Goal: Information Seeking & Learning: Check status

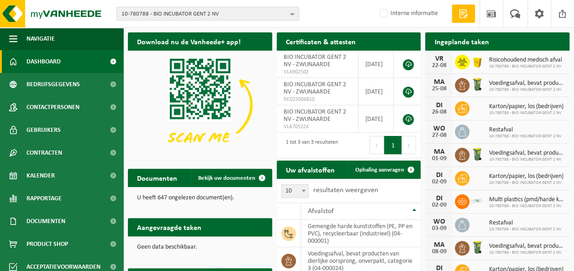
click at [228, 11] on span "10-780788 - BIO INCUBATOR GENT 2 NV" at bounding box center [203, 14] width 165 height 14
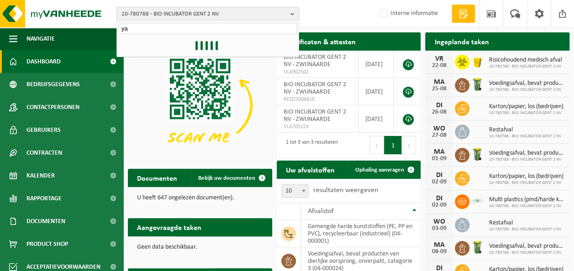
type input "y"
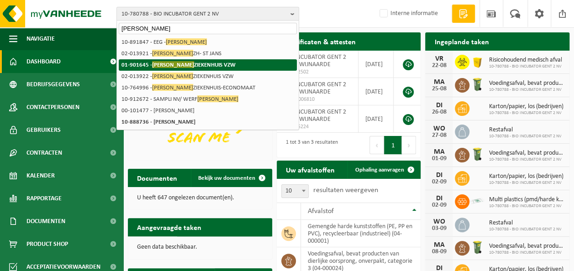
type input "jan Yperman"
click at [204, 69] on li "01-901645 - JAN YPERMAN ZIEKENHUIS VZW" at bounding box center [208, 64] width 178 height 11
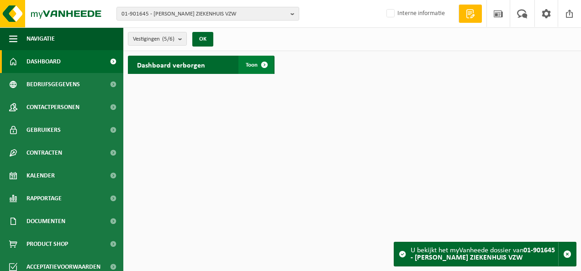
click at [261, 66] on span at bounding box center [264, 65] width 18 height 18
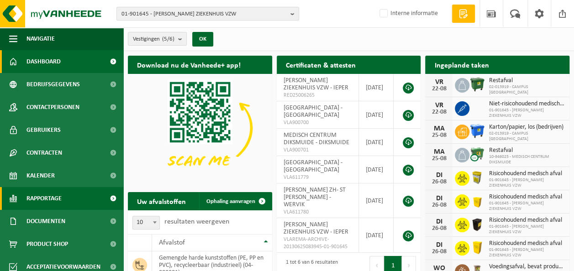
click at [58, 197] on span "Rapportage" at bounding box center [43, 198] width 35 height 23
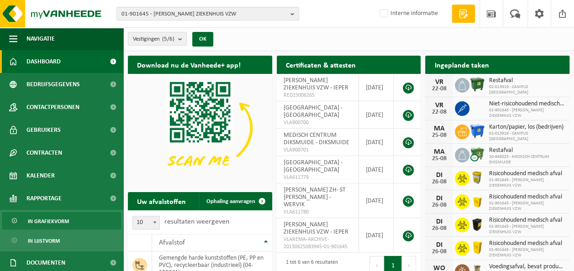
click at [57, 222] on span "In grafiekvorm" at bounding box center [48, 221] width 41 height 17
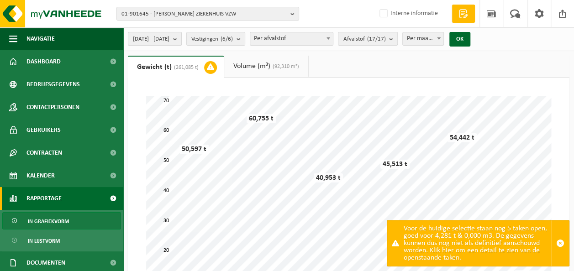
click at [181, 37] on b "submit" at bounding box center [177, 38] width 8 height 13
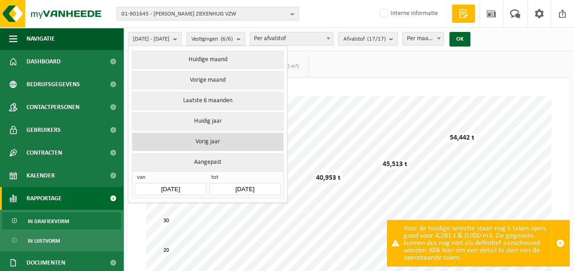
click at [229, 142] on button "Vorig jaar" at bounding box center [207, 142] width 151 height 18
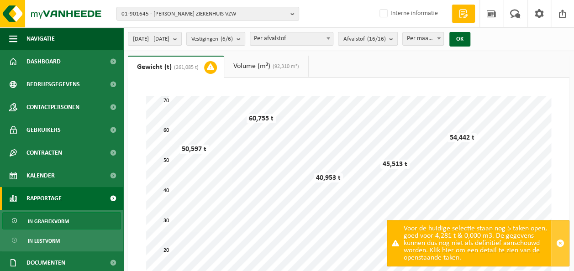
click at [562, 243] on span "button" at bounding box center [560, 243] width 8 height 8
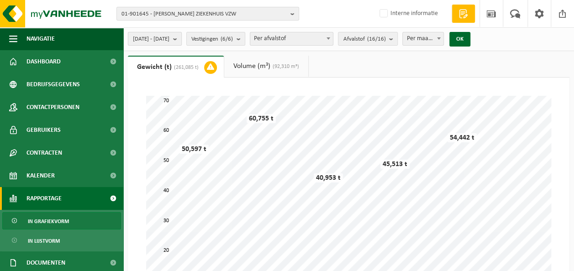
click at [181, 38] on b "submit" at bounding box center [177, 38] width 8 height 13
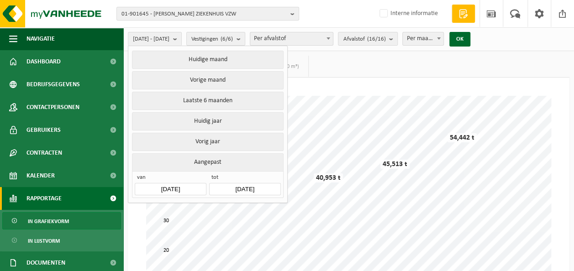
click at [217, 160] on button "Aangepast" at bounding box center [207, 162] width 151 height 18
click at [170, 185] on input "2024-01-01" at bounding box center [170, 189] width 71 height 12
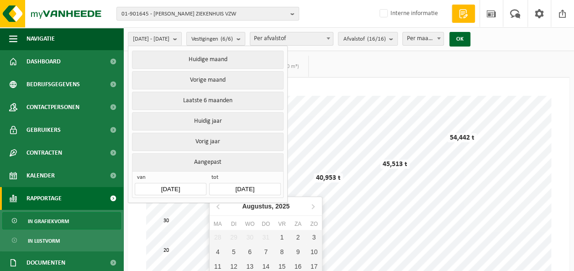
click at [255, 189] on input "2024-12-31" at bounding box center [244, 189] width 71 height 12
click at [255, 186] on input "2024-12-31" at bounding box center [244, 189] width 71 height 12
click at [217, 202] on icon at bounding box center [218, 206] width 15 height 15
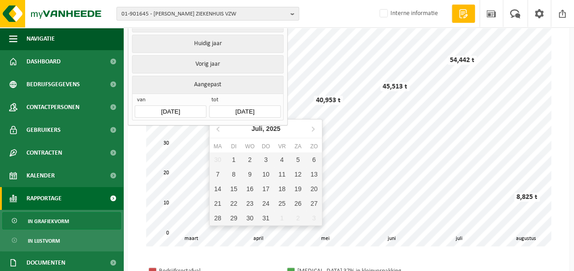
scroll to position [91, 0]
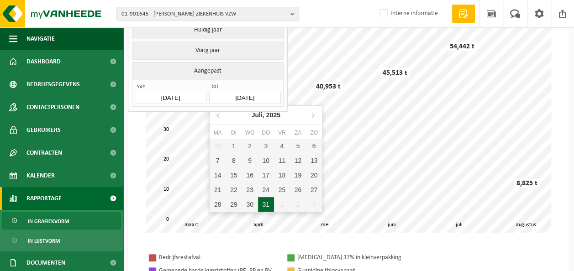
click at [265, 206] on div "31" at bounding box center [266, 204] width 16 height 15
type input "2025-07-31"
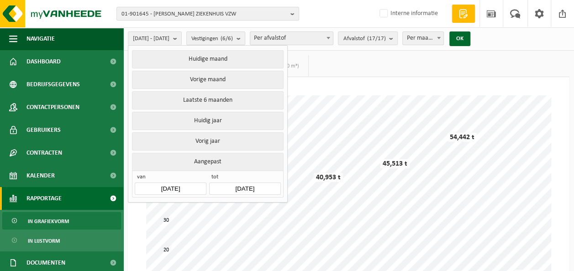
scroll to position [0, 0]
click at [470, 40] on button "OK" at bounding box center [459, 39] width 21 height 15
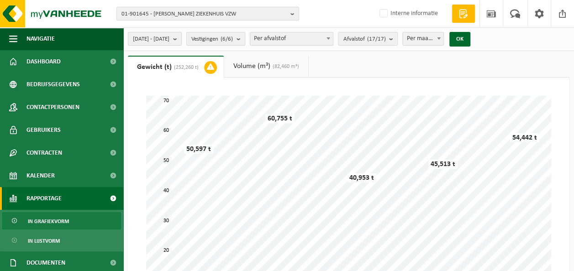
click at [181, 37] on b "submit" at bounding box center [177, 38] width 8 height 13
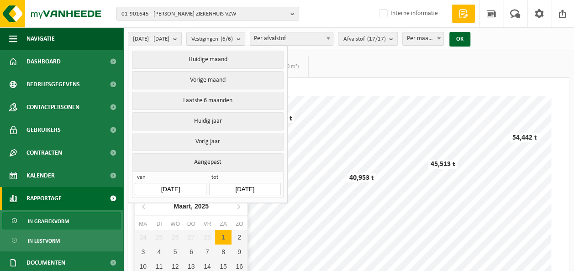
click at [173, 185] on input "2025-03-01" at bounding box center [170, 189] width 71 height 12
click at [147, 206] on icon at bounding box center [144, 206] width 15 height 15
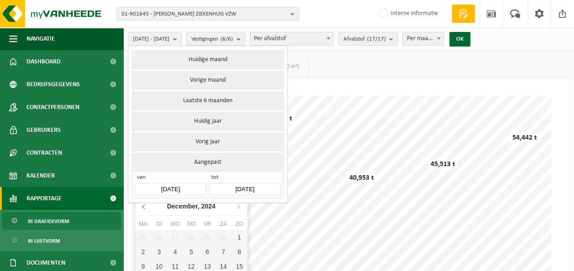
click at [147, 206] on icon at bounding box center [144, 206] width 15 height 15
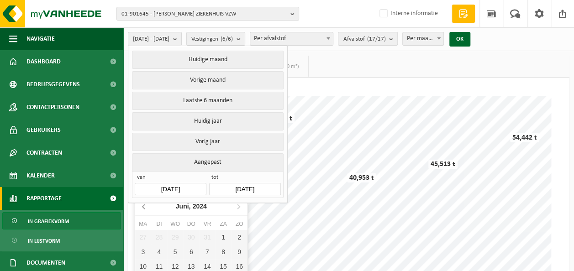
click at [147, 206] on icon at bounding box center [144, 206] width 15 height 15
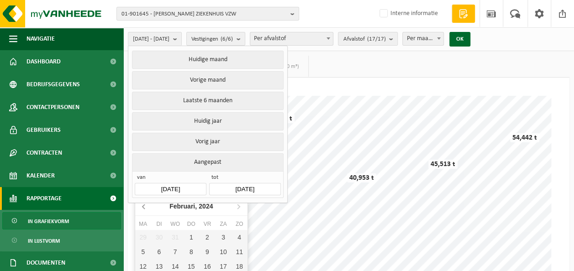
click at [147, 206] on icon at bounding box center [144, 206] width 15 height 15
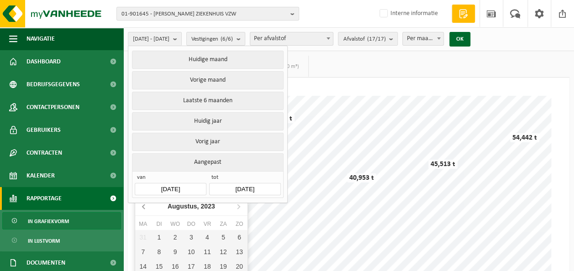
click at [147, 206] on icon at bounding box center [144, 206] width 15 height 15
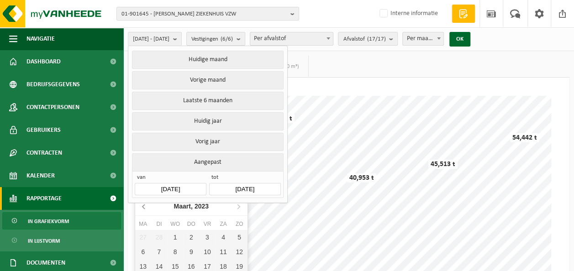
click at [147, 206] on icon at bounding box center [144, 206] width 15 height 15
click at [237, 235] on div "1" at bounding box center [240, 237] width 16 height 15
type input "[DATE]"
type input "2025-07-31"
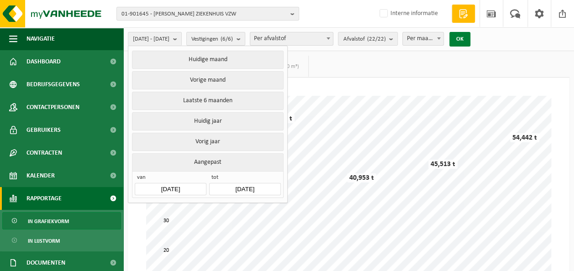
click at [470, 40] on button "OK" at bounding box center [459, 39] width 21 height 15
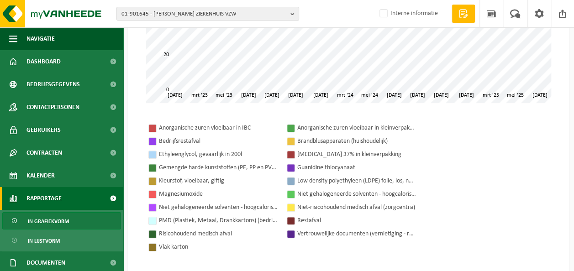
scroll to position [228, 0]
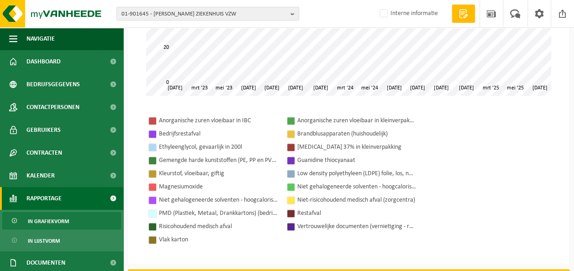
click at [241, 22] on div "01-901645 - JAN YPERMAN ZIEKENHUIS VZW 01-901645 - JAN YPERMAN ZIEKENHUIS VZW 0…" at bounding box center [287, 14] width 574 height 28
click at [264, 11] on span "01-901645 - JAN YPERMAN ZIEKENHUIS VZW" at bounding box center [203, 14] width 165 height 14
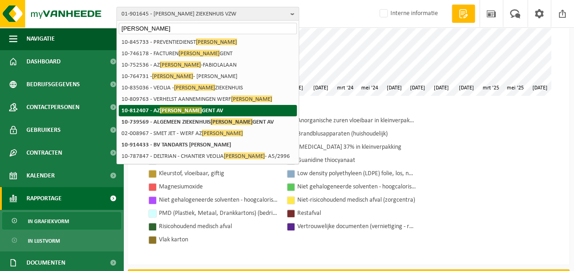
type input "jan palfijn"
click at [171, 113] on span "JAN PALFIJN" at bounding box center [181, 110] width 42 height 7
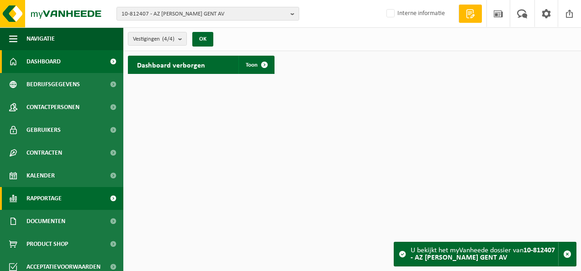
click at [53, 194] on span "Rapportage" at bounding box center [43, 198] width 35 height 23
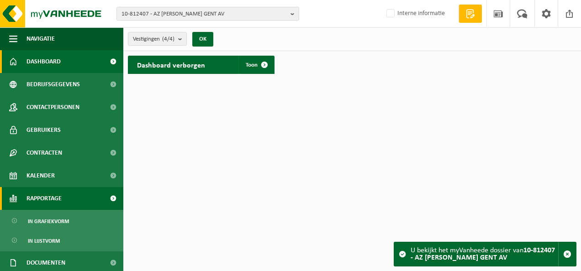
click at [53, 199] on span "Rapportage" at bounding box center [43, 198] width 35 height 23
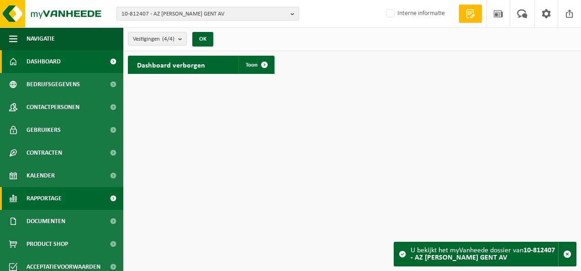
click at [53, 199] on span "Rapportage" at bounding box center [43, 198] width 35 height 23
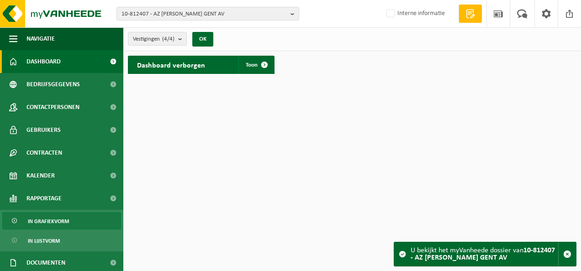
click at [55, 219] on span "In grafiekvorm" at bounding box center [48, 221] width 41 height 17
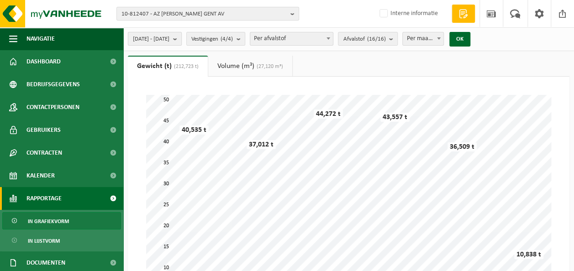
click at [181, 36] on b "submit" at bounding box center [177, 38] width 8 height 13
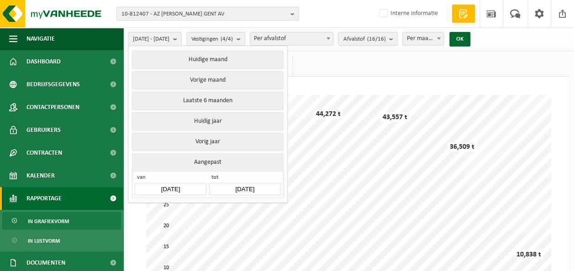
click at [168, 187] on input "2025-03-01" at bounding box center [170, 189] width 71 height 12
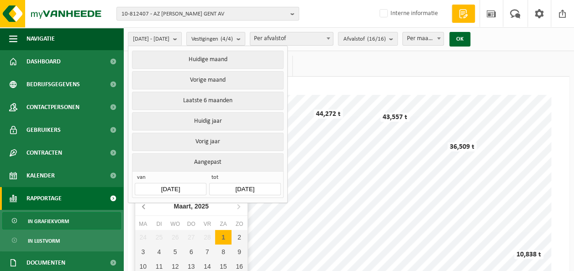
click at [147, 206] on icon at bounding box center [144, 206] width 15 height 15
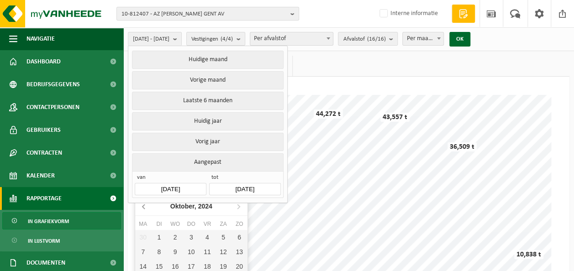
click at [147, 206] on icon at bounding box center [144, 206] width 15 height 15
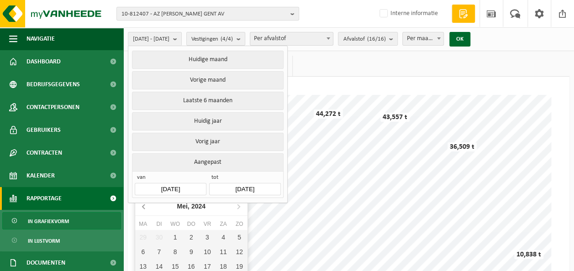
click at [147, 206] on icon at bounding box center [144, 206] width 15 height 15
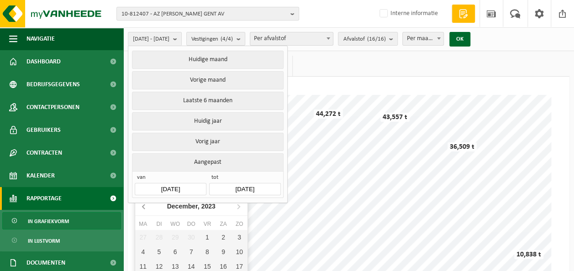
click at [147, 206] on icon at bounding box center [144, 206] width 15 height 15
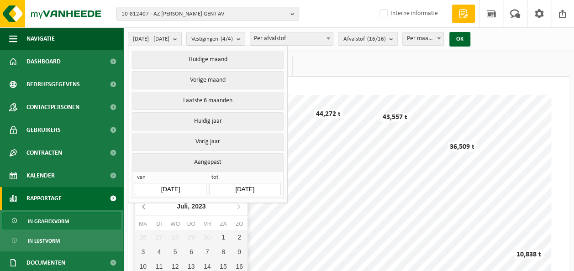
click at [147, 206] on icon at bounding box center [144, 206] width 15 height 15
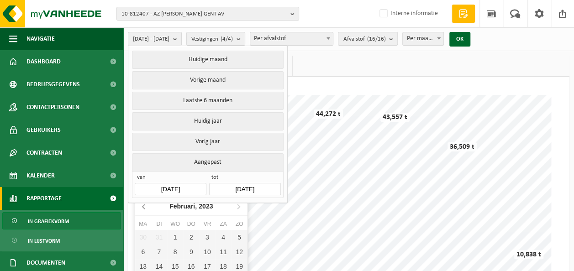
click at [147, 206] on icon at bounding box center [144, 206] width 15 height 15
click at [237, 243] on div "1" at bounding box center [240, 237] width 16 height 15
type input "[DATE]"
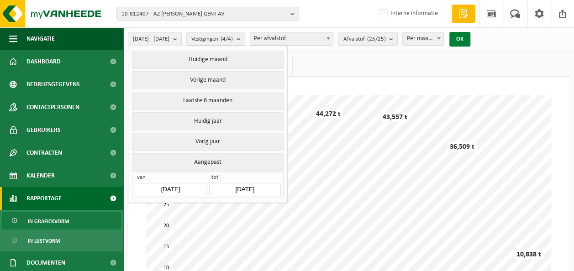
click at [470, 38] on button "OK" at bounding box center [459, 39] width 21 height 15
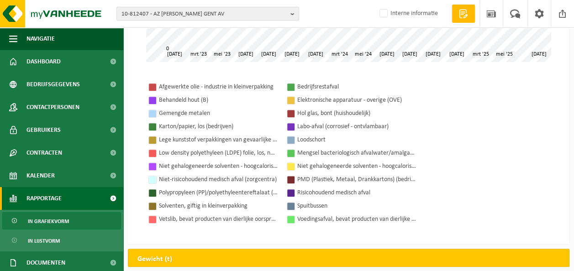
scroll to position [274, 0]
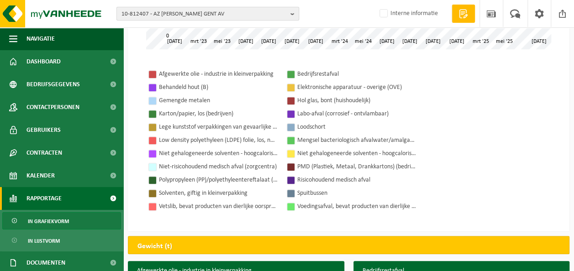
click at [289, 12] on button "10-812407 - AZ [PERSON_NAME] GENT AV" at bounding box center [207, 14] width 183 height 14
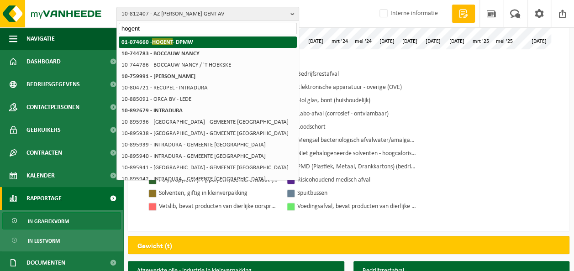
type input "hogent"
click at [184, 40] on strong "01-074660 - HOGENT - DPMW" at bounding box center [157, 41] width 72 height 7
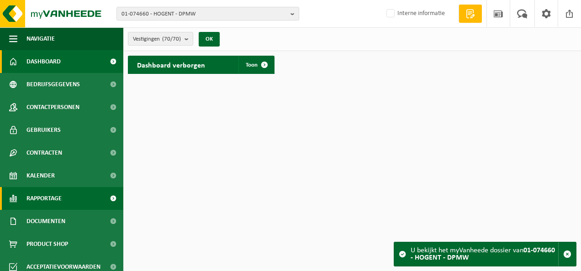
click at [54, 197] on span "Rapportage" at bounding box center [43, 198] width 35 height 23
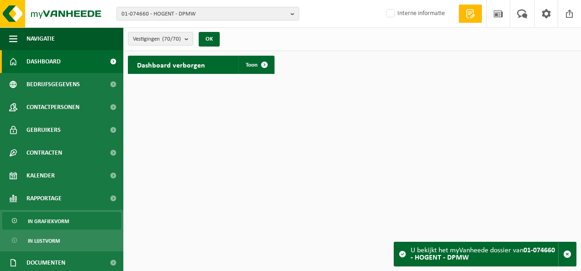
click at [58, 221] on span "In grafiekvorm" at bounding box center [48, 221] width 41 height 17
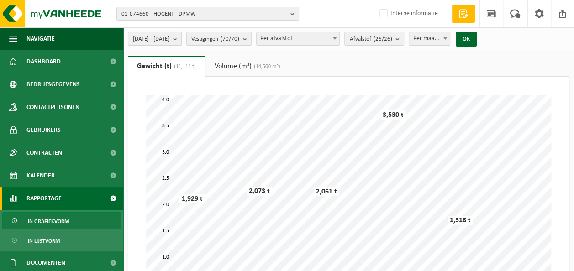
click at [181, 39] on b "submit" at bounding box center [177, 38] width 8 height 13
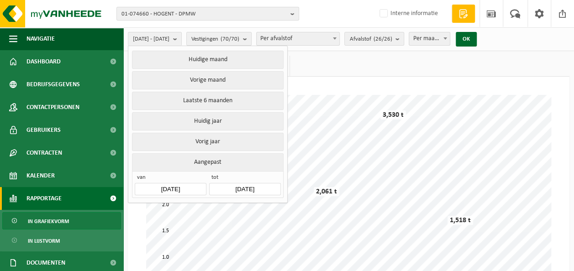
click at [171, 188] on input "2025-03-01" at bounding box center [170, 189] width 71 height 12
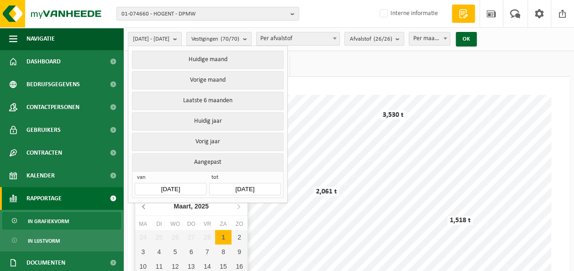
click at [144, 206] on icon at bounding box center [144, 206] width 15 height 15
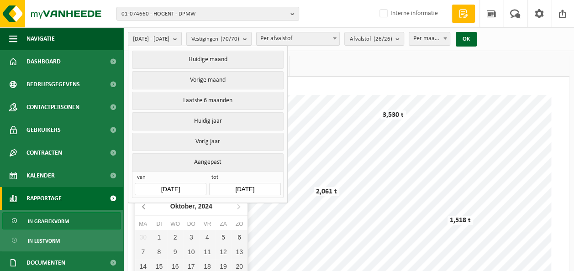
click at [144, 206] on icon at bounding box center [144, 206] width 15 height 15
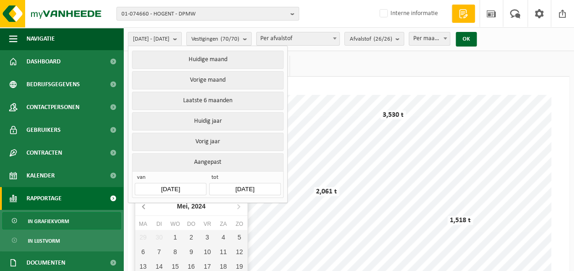
click at [144, 206] on icon at bounding box center [144, 206] width 15 height 15
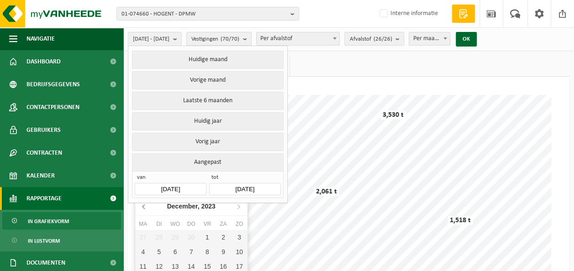
click at [144, 206] on icon at bounding box center [144, 206] width 15 height 15
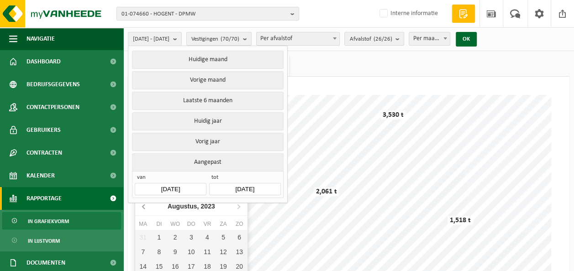
click at [144, 206] on icon at bounding box center [144, 206] width 15 height 15
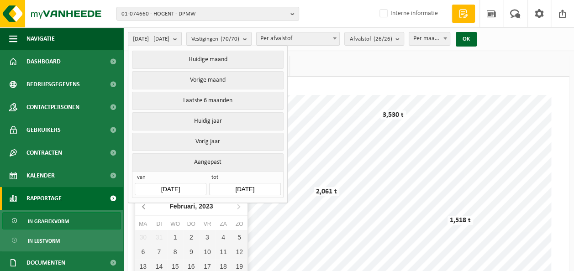
click at [144, 206] on icon at bounding box center [144, 206] width 15 height 15
click at [237, 238] on div "1" at bounding box center [240, 237] width 16 height 15
type input "2023-01-01"
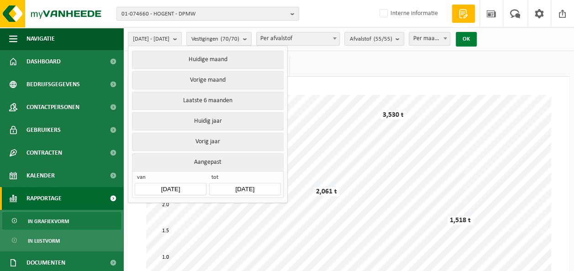
click at [477, 39] on button "OK" at bounding box center [466, 39] width 21 height 15
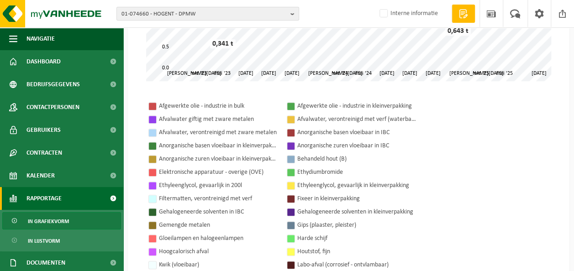
scroll to position [228, 0]
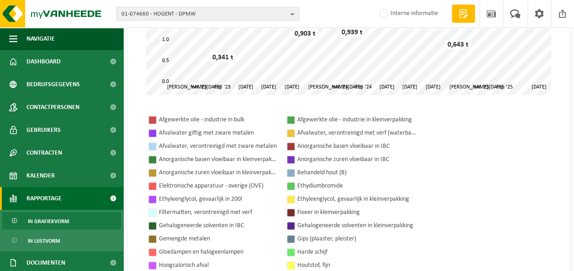
click at [222, 12] on span "01-074660 - HOGENT - DPMW" at bounding box center [203, 14] width 165 height 14
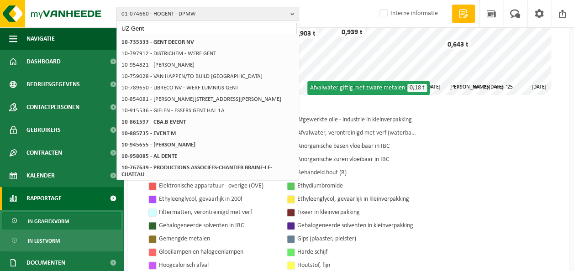
click at [134, 27] on input "UZ Gent" at bounding box center [208, 28] width 178 height 11
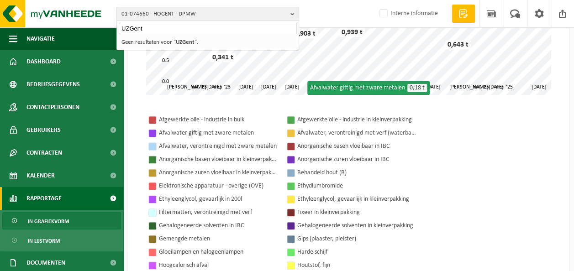
click at [146, 27] on input "UZGent" at bounding box center [208, 28] width 178 height 11
type input "U"
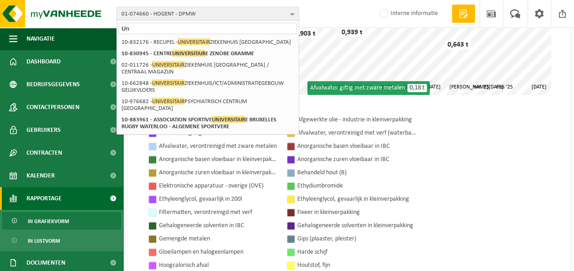
type input "U"
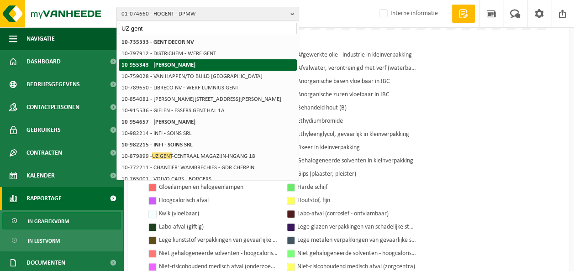
scroll to position [274, 0]
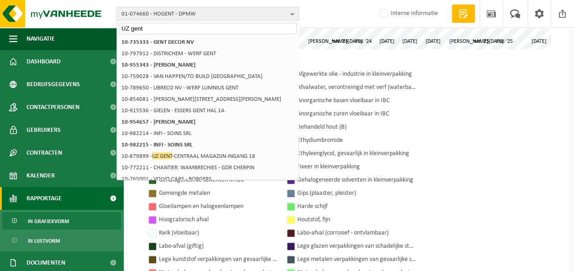
click at [135, 28] on input "UZ gent" at bounding box center [208, 28] width 178 height 11
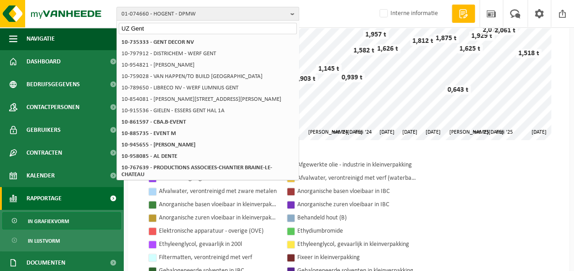
scroll to position [183, 0]
click at [197, 27] on input "UZ Gent" at bounding box center [208, 28] width 178 height 11
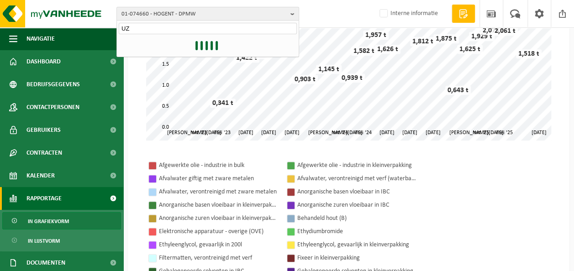
type input "U"
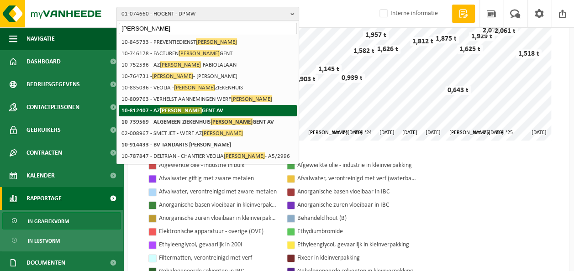
type input "jan palfijn"
click at [181, 114] on li "10-812407 - AZ JAN PALFIJN GENT AV" at bounding box center [208, 110] width 178 height 11
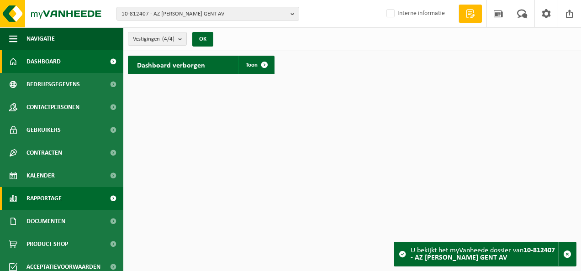
click at [69, 200] on link "Rapportage" at bounding box center [61, 198] width 123 height 23
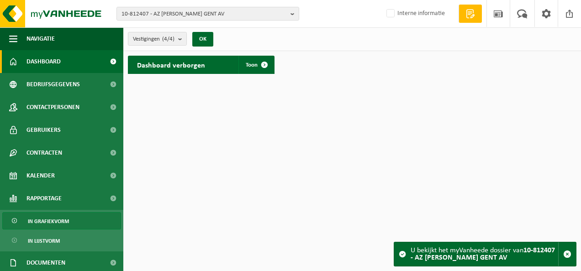
click at [58, 221] on span "In grafiekvorm" at bounding box center [48, 221] width 41 height 17
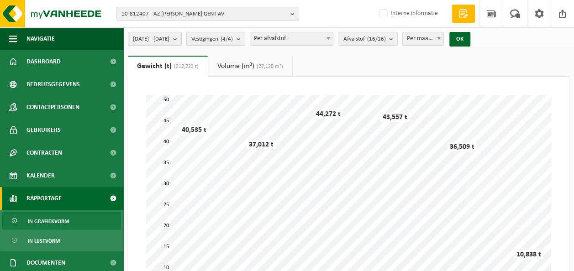
click at [169, 38] on span "[DATE] - [DATE]" at bounding box center [151, 39] width 37 height 14
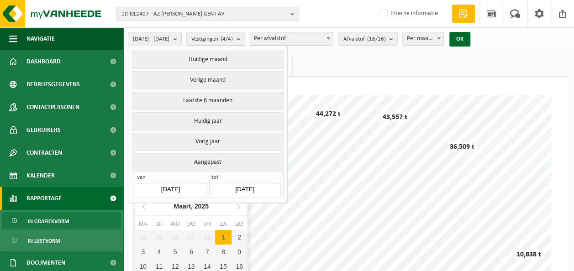
click at [165, 188] on input "[DATE]" at bounding box center [170, 189] width 71 height 12
click at [141, 205] on icon at bounding box center [144, 206] width 15 height 15
click at [142, 205] on icon at bounding box center [144, 206] width 15 height 15
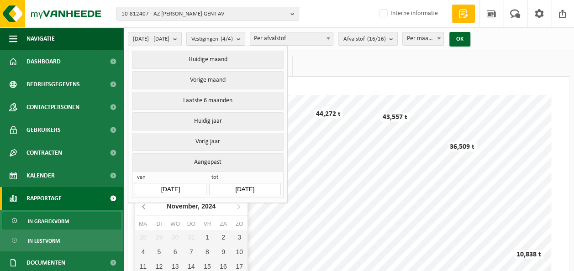
click at [142, 205] on icon at bounding box center [144, 206] width 15 height 15
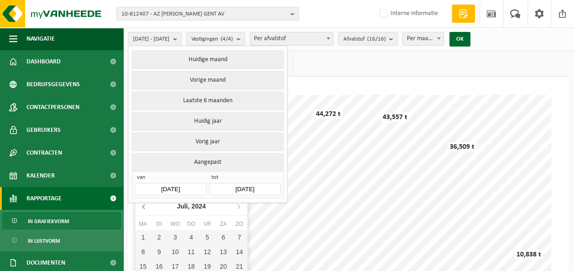
click at [142, 205] on icon at bounding box center [144, 206] width 15 height 15
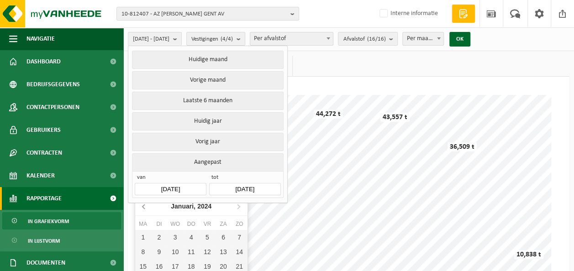
click at [142, 205] on icon at bounding box center [144, 206] width 15 height 15
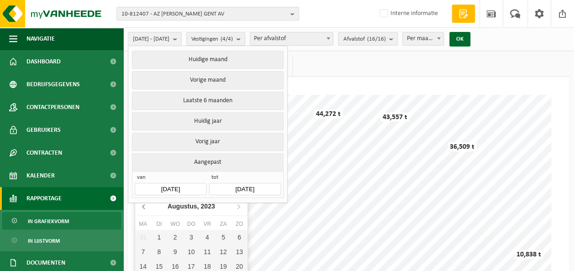
click at [142, 205] on icon at bounding box center [144, 206] width 15 height 15
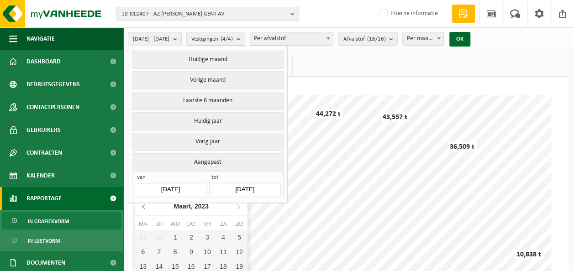
click at [142, 205] on icon at bounding box center [144, 206] width 15 height 15
click at [235, 238] on div "1" at bounding box center [240, 237] width 16 height 15
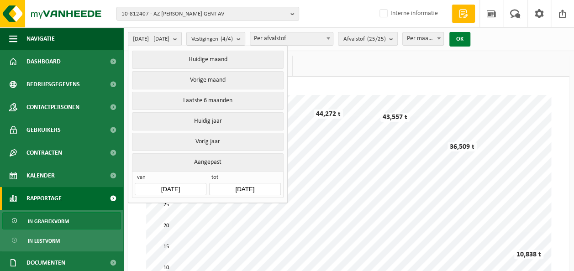
click at [470, 39] on button "OK" at bounding box center [459, 39] width 21 height 15
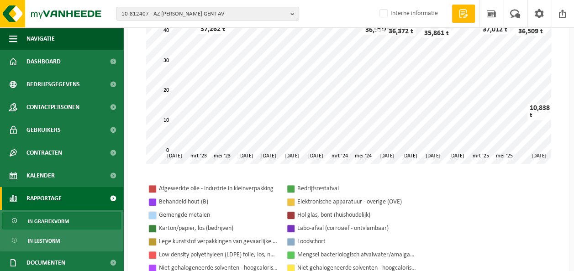
scroll to position [91, 0]
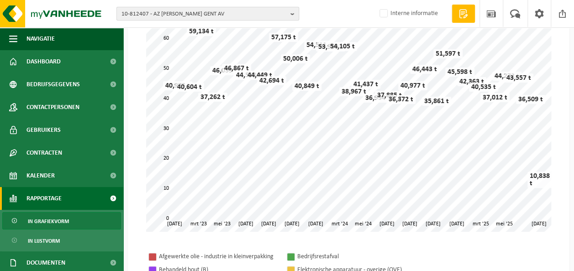
click at [294, 14] on b "button" at bounding box center [294, 13] width 8 height 13
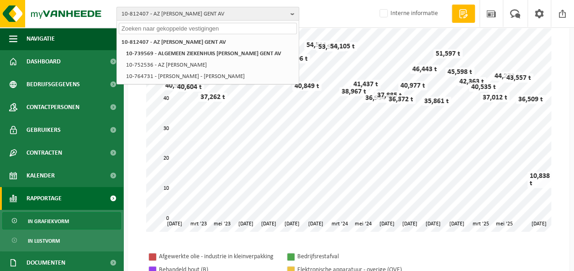
click at [294, 16] on b "button" at bounding box center [294, 13] width 8 height 13
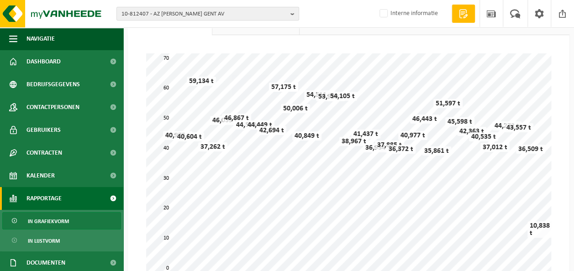
scroll to position [0, 0]
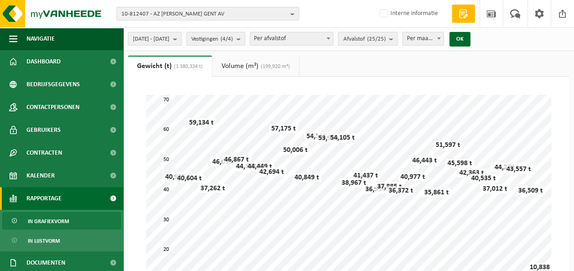
click at [236, 65] on link "Volume (m³) (199,920 m³)" at bounding box center [255, 66] width 87 height 21
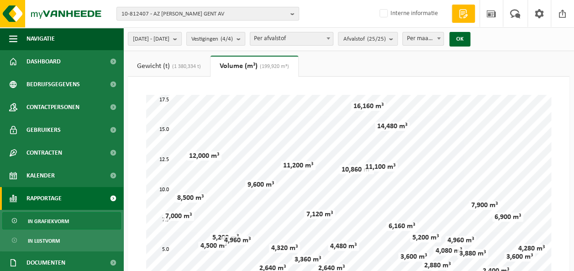
click at [188, 69] on span "(1 380,334 t)" at bounding box center [185, 66] width 31 height 5
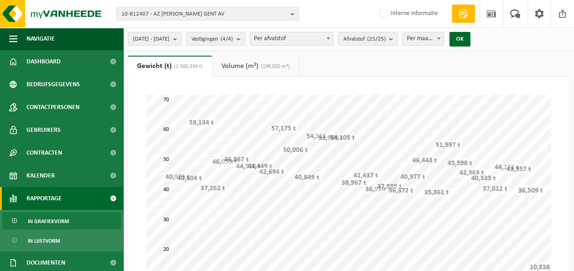
click at [169, 32] on span "2023-01-01 - 2025-08-22" at bounding box center [151, 39] width 37 height 14
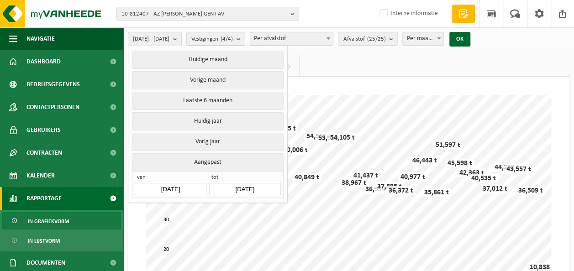
click at [181, 185] on input "2023-01-01" at bounding box center [170, 189] width 71 height 12
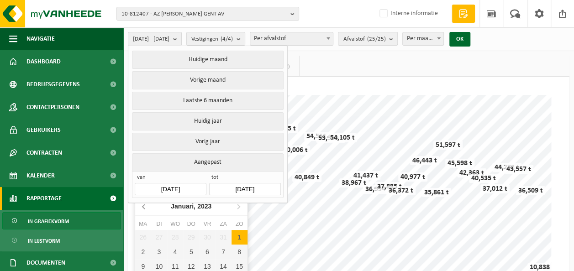
click at [143, 205] on icon at bounding box center [144, 206] width 15 height 15
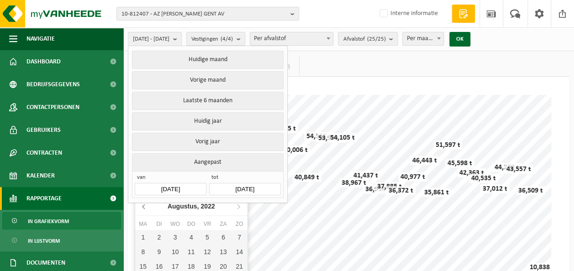
click at [143, 205] on icon at bounding box center [144, 206] width 15 height 15
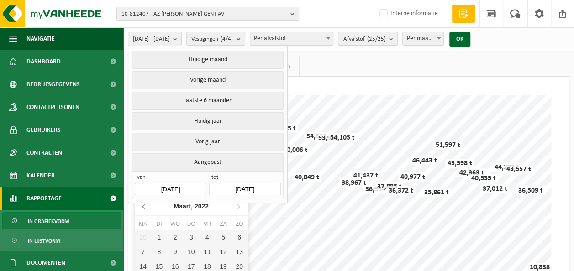
click at [143, 205] on icon at bounding box center [144, 206] width 15 height 15
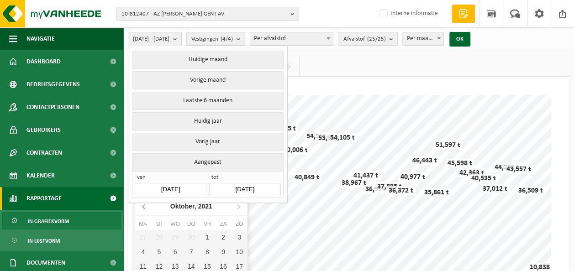
click at [143, 205] on icon at bounding box center [144, 206] width 15 height 15
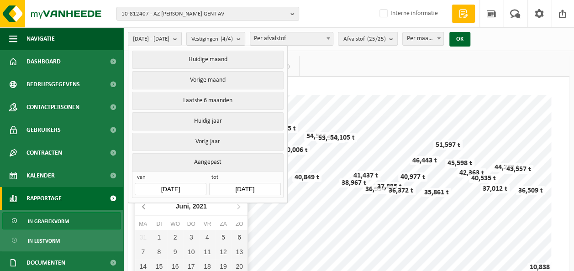
click at [143, 205] on icon at bounding box center [144, 206] width 15 height 15
click at [209, 232] on div "1" at bounding box center [207, 237] width 16 height 15
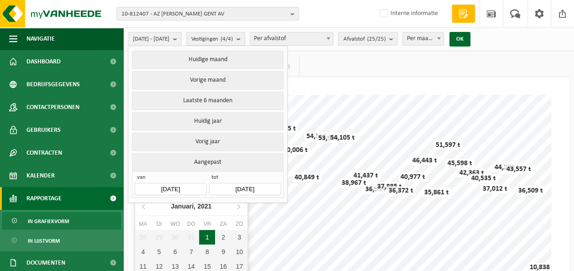
type input "2021-01-01"
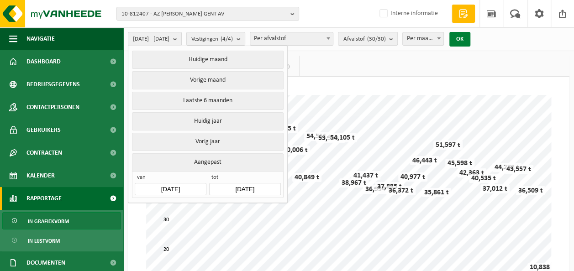
click at [470, 38] on button "OK" at bounding box center [459, 39] width 21 height 15
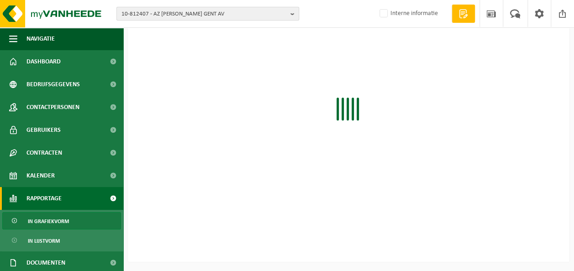
scroll to position [274, 0]
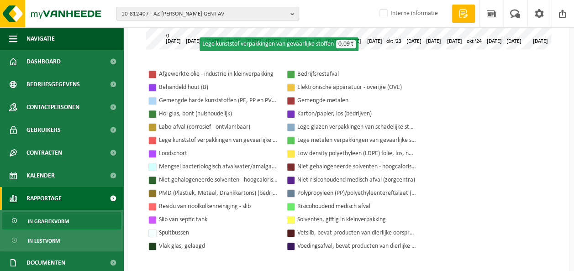
click at [222, 10] on span "10-812407 - AZ JAN PALFIJN GENT AV" at bounding box center [203, 14] width 165 height 14
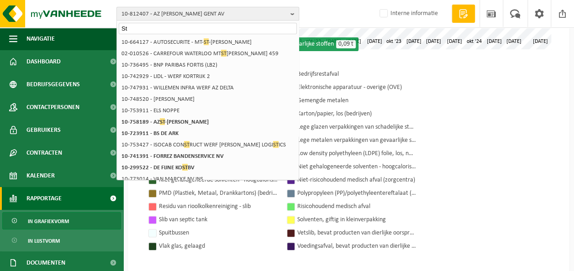
type input "S"
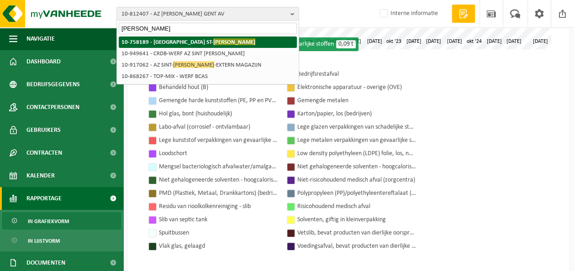
type input "Lucas Brugge"
click at [213, 45] on span "LUCAS BRUGGE" at bounding box center [234, 41] width 42 height 7
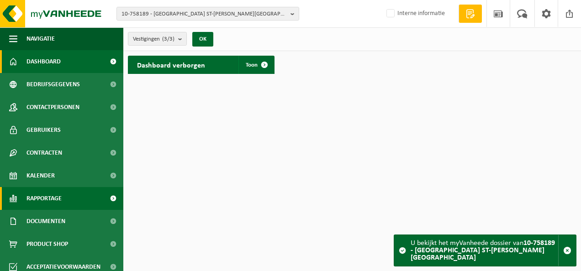
click at [36, 197] on span "Rapportage" at bounding box center [43, 198] width 35 height 23
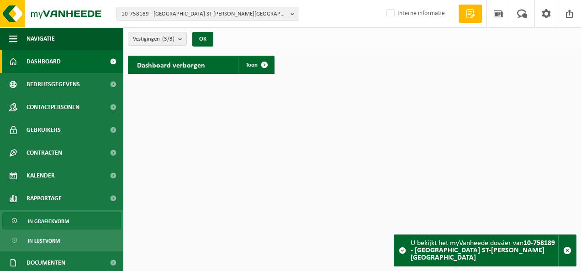
click at [42, 218] on span "In grafiekvorm" at bounding box center [48, 221] width 41 height 17
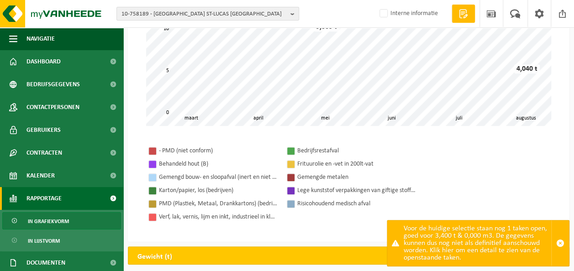
scroll to position [237, 0]
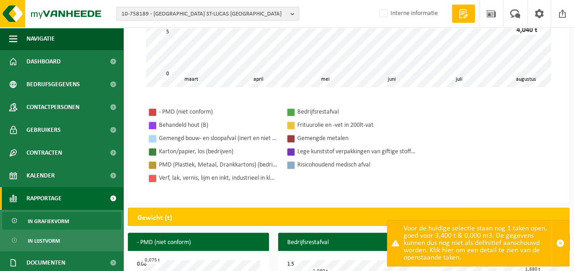
click at [295, 10] on b "button" at bounding box center [294, 13] width 8 height 13
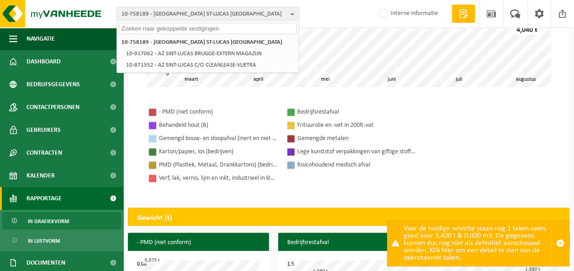
scroll to position [0, 0]
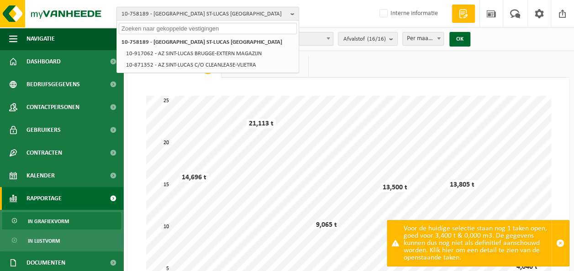
click at [443, 72] on ul "Gewicht (t) (76,219 t) Volume (m³) (723,360 m³)" at bounding box center [349, 67] width 442 height 22
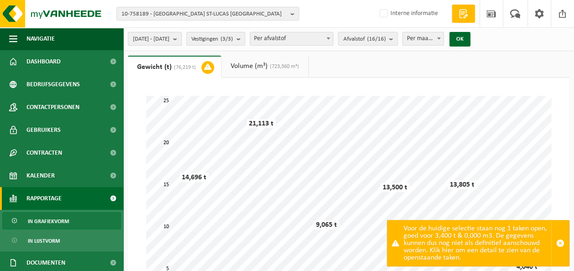
click at [181, 40] on b "submit" at bounding box center [177, 38] width 8 height 13
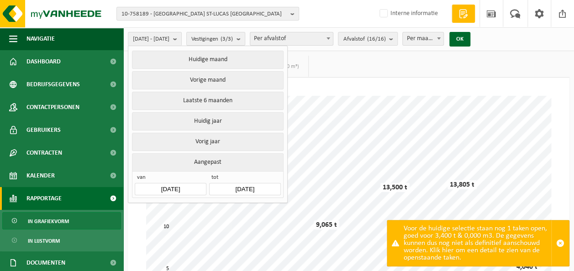
click at [148, 174] on span "van" at bounding box center [170, 178] width 71 height 9
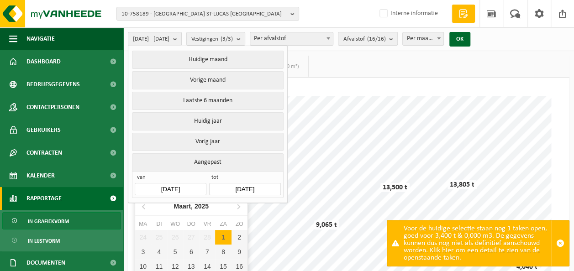
click at [152, 185] on input "2025-03-01" at bounding box center [170, 189] width 71 height 12
click at [143, 206] on icon at bounding box center [144, 206] width 15 height 15
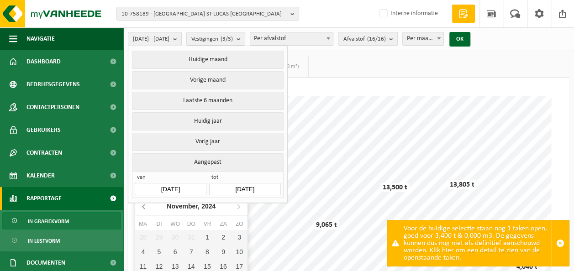
click at [143, 206] on icon at bounding box center [144, 206] width 15 height 15
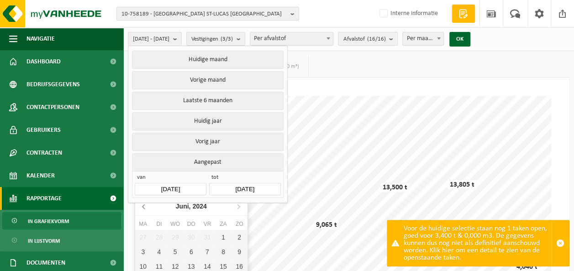
click at [143, 206] on icon at bounding box center [144, 206] width 15 height 15
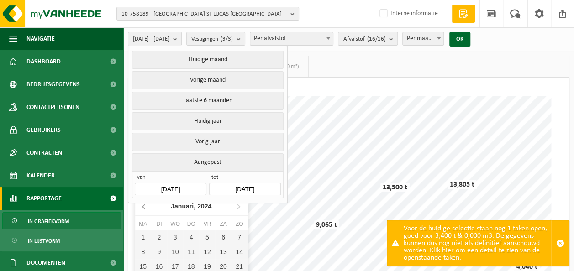
click at [143, 206] on icon at bounding box center [144, 206] width 15 height 15
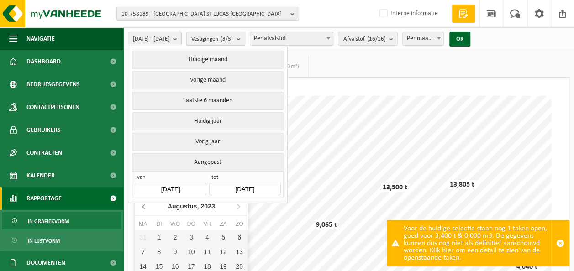
click at [143, 206] on icon at bounding box center [144, 206] width 15 height 15
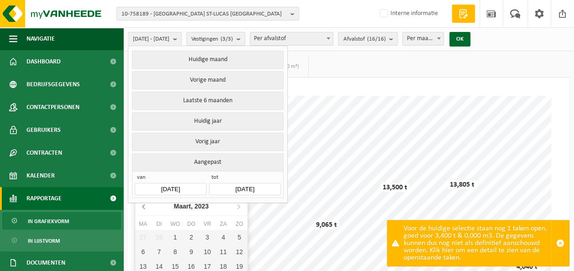
click at [143, 206] on icon at bounding box center [144, 206] width 15 height 15
click at [192, 237] on div "1" at bounding box center [191, 237] width 16 height 15
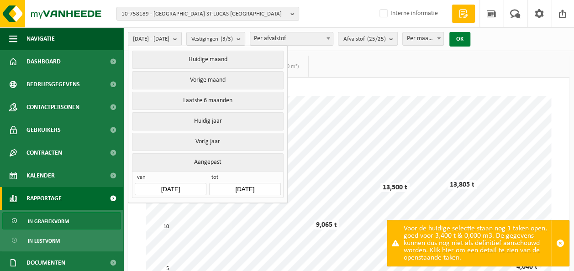
click at [470, 37] on button "OK" at bounding box center [459, 39] width 21 height 15
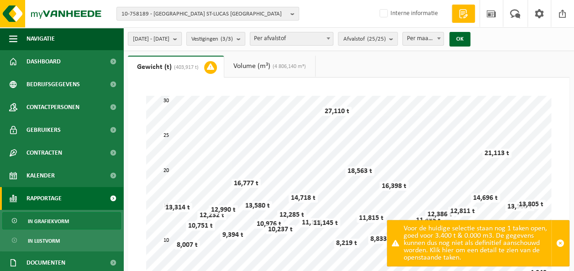
click at [169, 40] on span "2022-12-01 - 2025-08-22" at bounding box center [151, 39] width 37 height 14
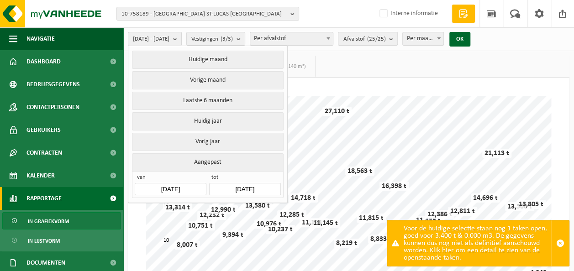
click at [169, 40] on span "2022-12-01 - 2025-08-22" at bounding box center [151, 39] width 37 height 14
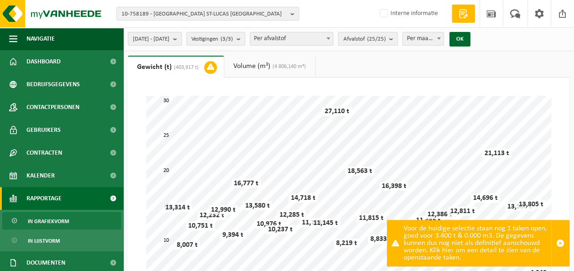
click at [182, 42] on button "2022-12-01 - 2025-08-22" at bounding box center [155, 39] width 54 height 14
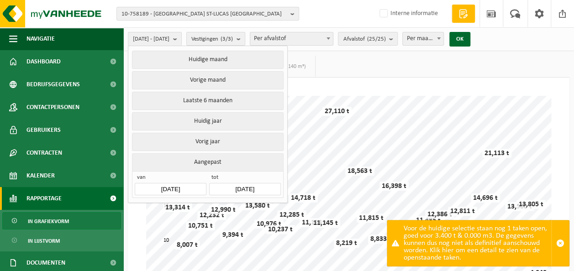
click at [161, 186] on input "2022-12-01" at bounding box center [170, 189] width 71 height 12
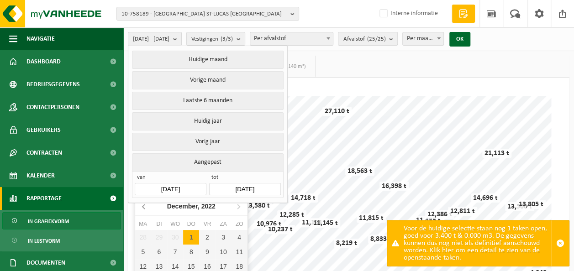
click at [147, 207] on icon at bounding box center [144, 206] width 15 height 15
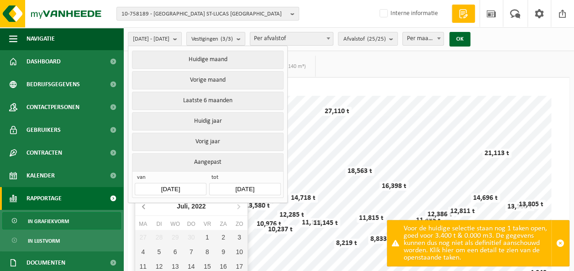
click at [147, 207] on icon at bounding box center [144, 206] width 15 height 15
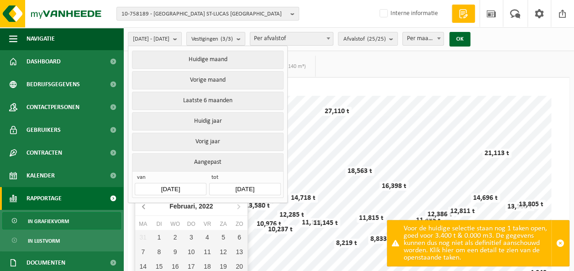
click at [147, 207] on icon at bounding box center [144, 206] width 15 height 15
click at [224, 238] on div "1" at bounding box center [223, 237] width 16 height 15
type input "2022-01-01"
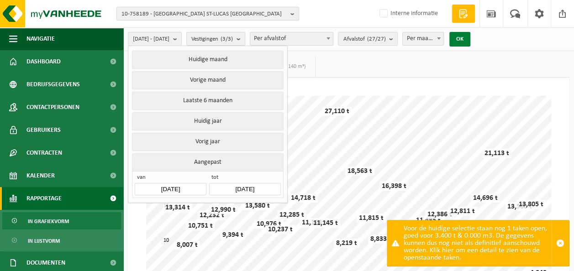
click at [470, 40] on button "OK" at bounding box center [459, 39] width 21 height 15
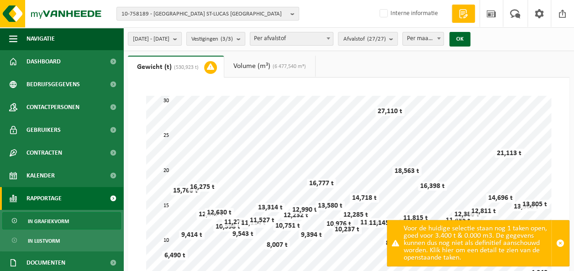
scroll to position [237, 0]
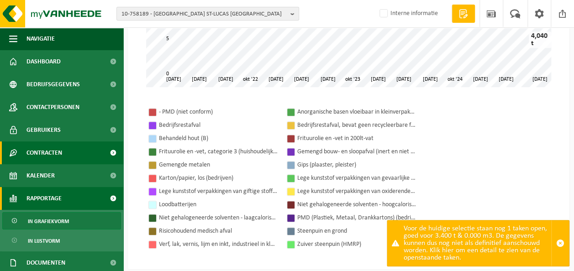
click at [48, 153] on span "Contracten" at bounding box center [44, 153] width 36 height 23
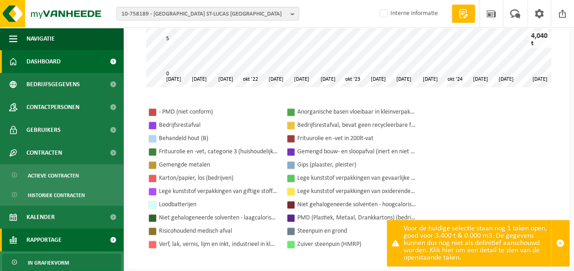
click at [72, 62] on link "Dashboard" at bounding box center [61, 61] width 123 height 23
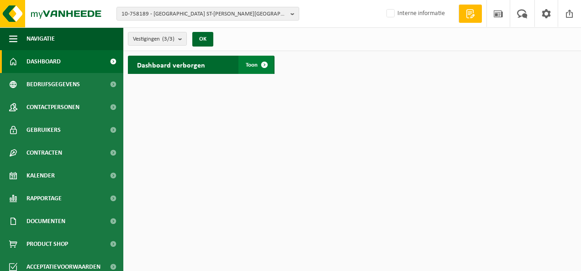
click at [262, 63] on span at bounding box center [264, 65] width 18 height 18
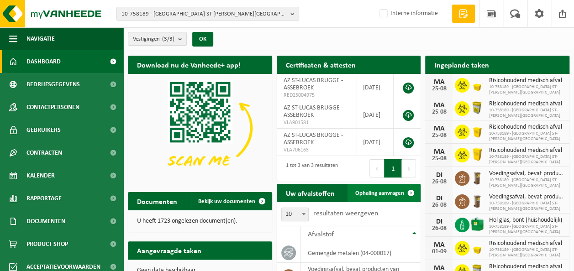
click at [412, 195] on span at bounding box center [410, 193] width 18 height 18
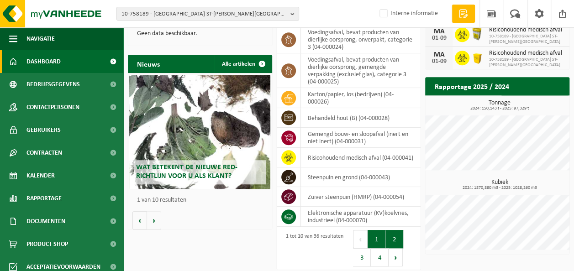
click at [398, 234] on button "2" at bounding box center [394, 239] width 18 height 18
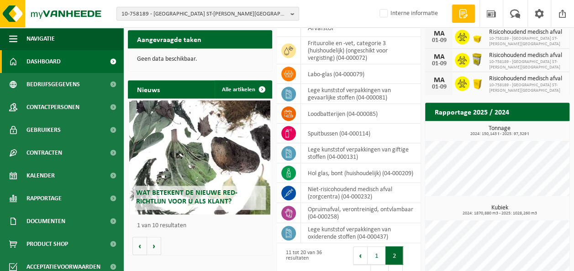
scroll to position [230, 0]
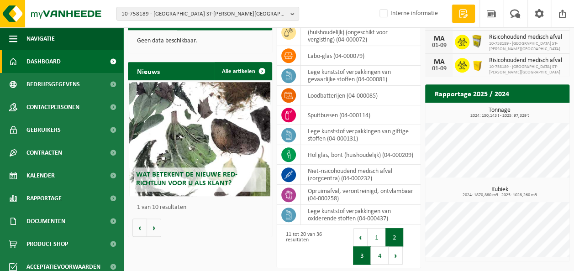
click at [366, 253] on button "3" at bounding box center [362, 256] width 18 height 18
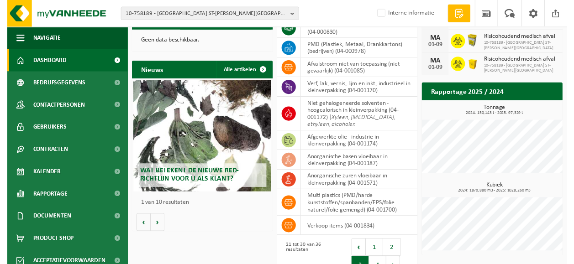
scroll to position [237, 0]
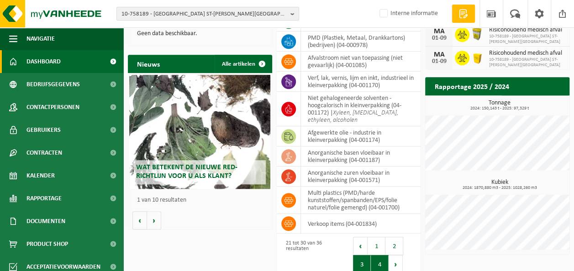
click at [383, 259] on button "4" at bounding box center [380, 264] width 18 height 18
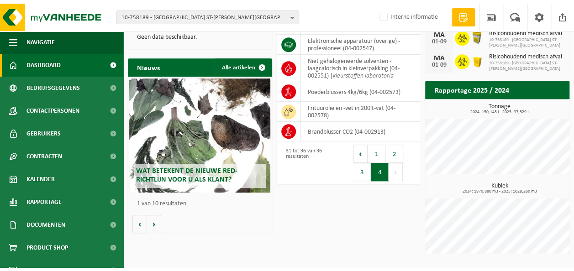
scroll to position [225, 0]
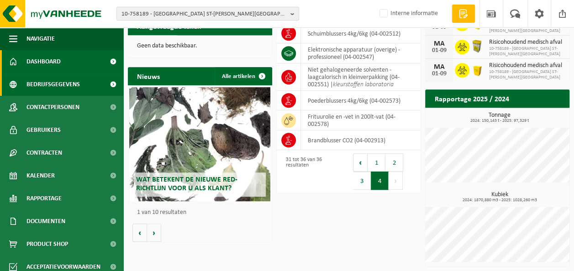
click at [70, 88] on span "Bedrijfsgegevens" at bounding box center [52, 84] width 53 height 23
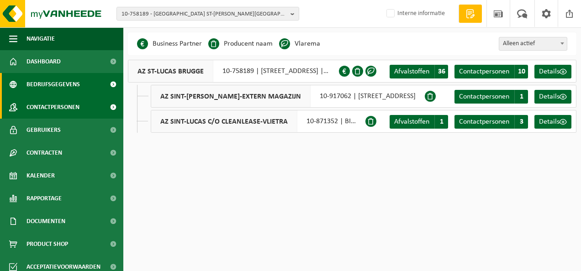
click at [63, 104] on span "Contactpersonen" at bounding box center [52, 107] width 53 height 23
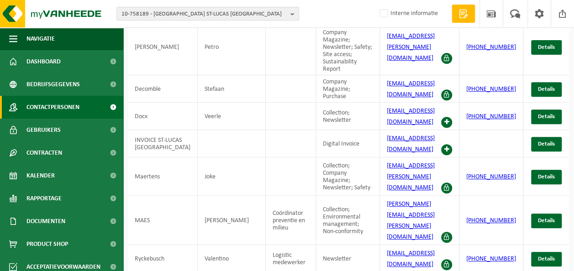
scroll to position [153, 0]
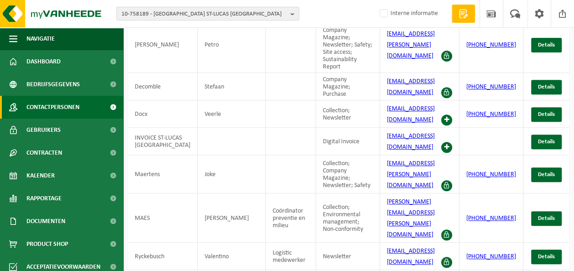
click at [295, 15] on b "button" at bounding box center [294, 13] width 8 height 13
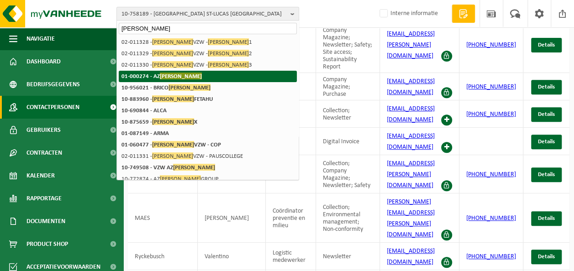
type input "[PERSON_NAME]"
click at [165, 77] on span "[PERSON_NAME]" at bounding box center [181, 76] width 42 height 7
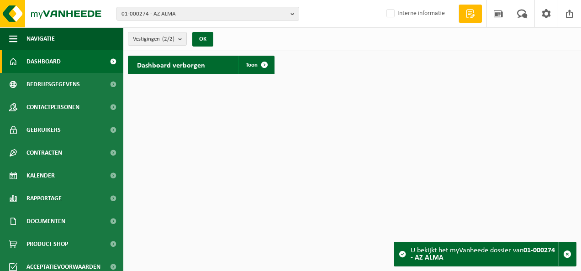
click at [103, 61] on span at bounding box center [113, 61] width 21 height 23
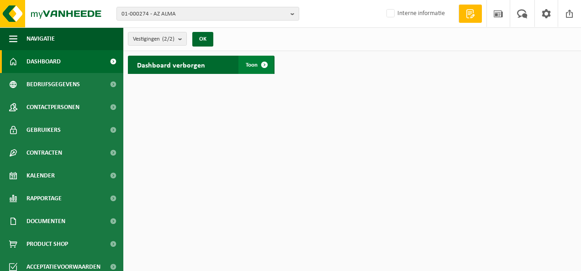
click at [265, 65] on span at bounding box center [264, 65] width 18 height 18
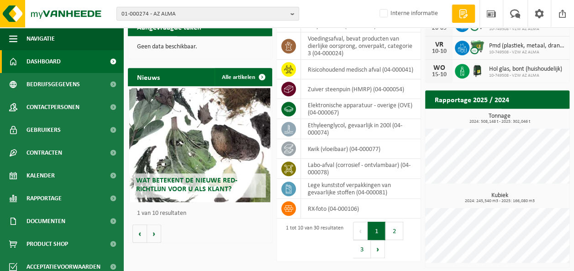
scroll to position [225, 0]
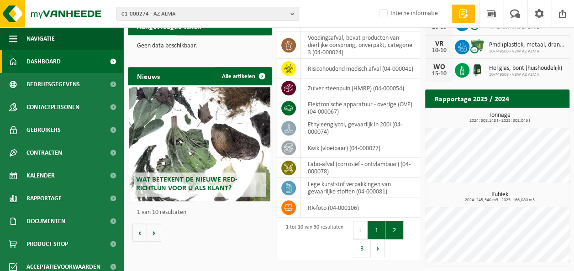
click at [397, 230] on button "2" at bounding box center [394, 230] width 18 height 18
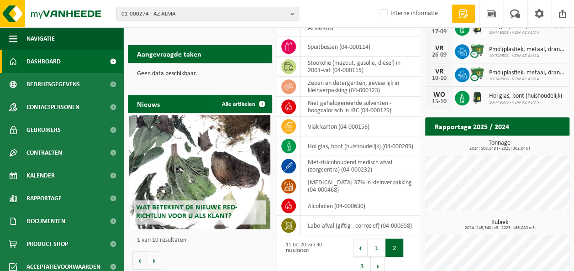
scroll to position [188, 0]
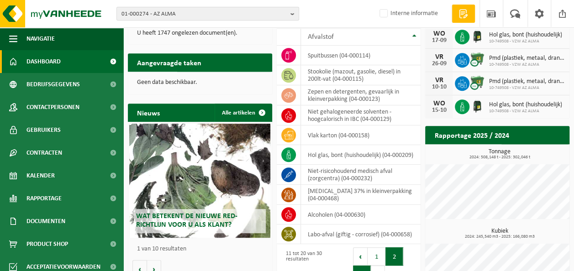
click at [359, 268] on button "3" at bounding box center [362, 275] width 18 height 18
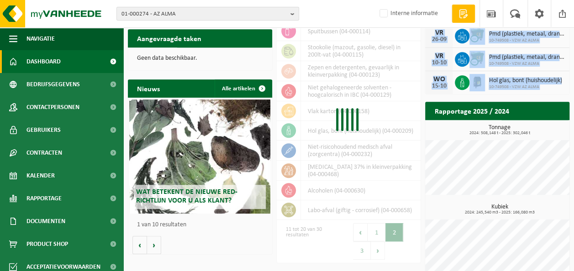
click at [359, 268] on div "Download nu de Vanheede+ app! Verberg Certificaten & attesten Bekijk uw certifi…" at bounding box center [349, 61] width 446 height 445
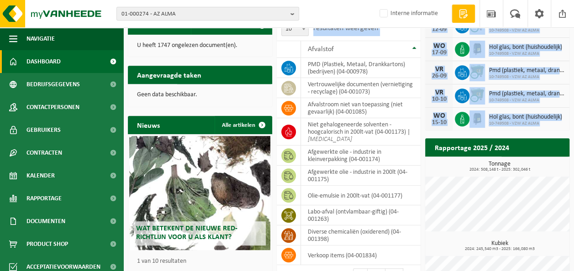
scroll to position [225, 0]
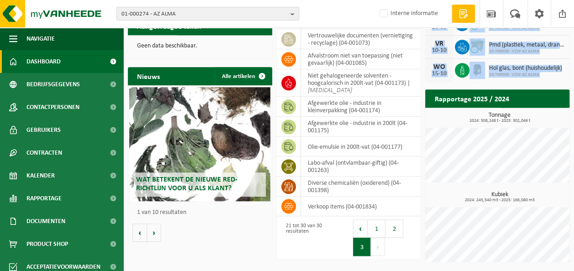
click at [187, 10] on span "01-000274 - AZ ALMA" at bounding box center [203, 14] width 165 height 14
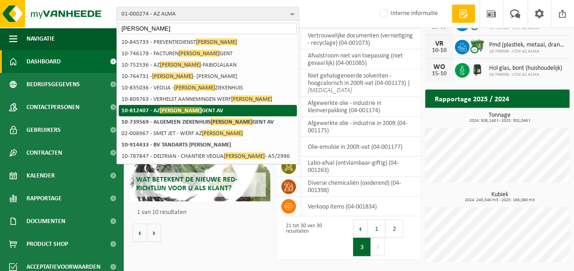
type input "jan palfijn"
click at [182, 111] on span "JAN PALFIJN" at bounding box center [181, 110] width 42 height 7
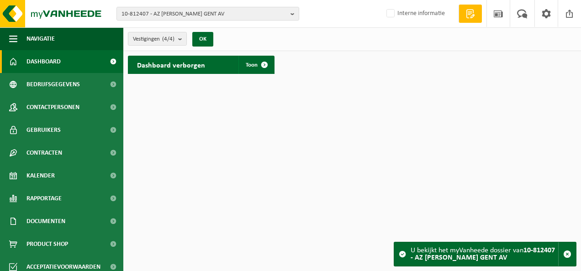
click at [103, 64] on span at bounding box center [113, 61] width 21 height 23
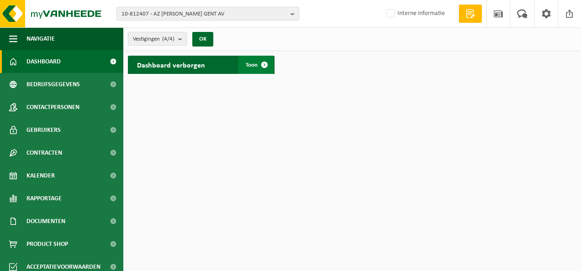
click at [264, 69] on span at bounding box center [264, 65] width 18 height 18
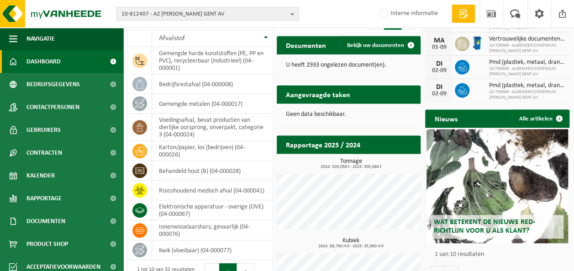
scroll to position [213, 0]
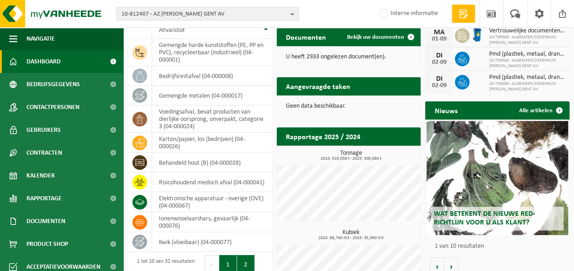
click at [248, 266] on button "2" at bounding box center [246, 264] width 18 height 18
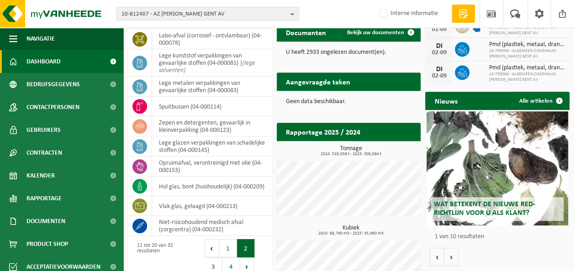
scroll to position [256, 0]
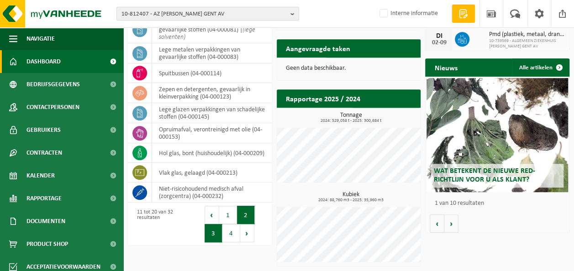
click at [210, 234] on button "3" at bounding box center [214, 233] width 18 height 18
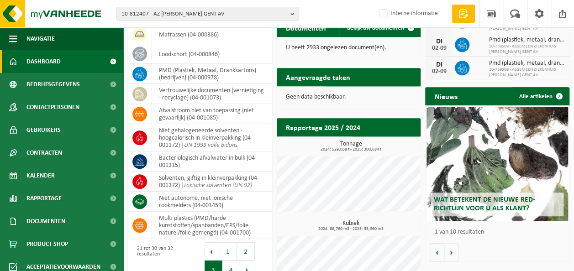
scroll to position [219, 0]
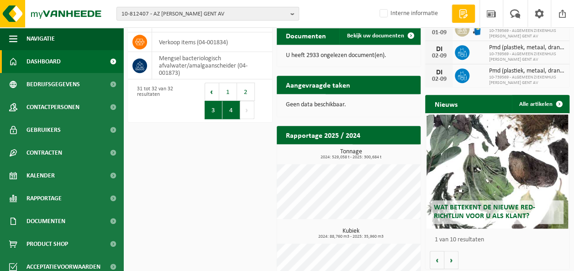
click at [213, 113] on button "3" at bounding box center [214, 110] width 18 height 18
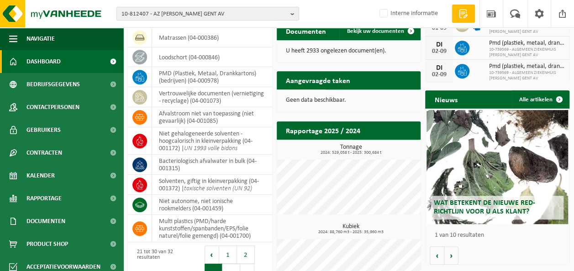
scroll to position [232, 0]
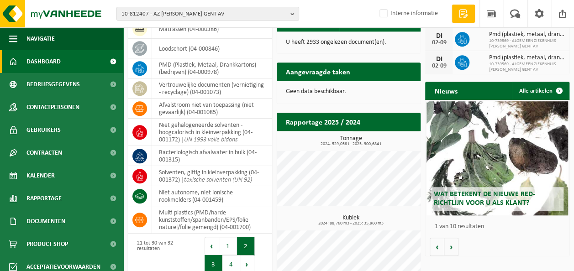
click at [247, 241] on button "2" at bounding box center [246, 246] width 18 height 18
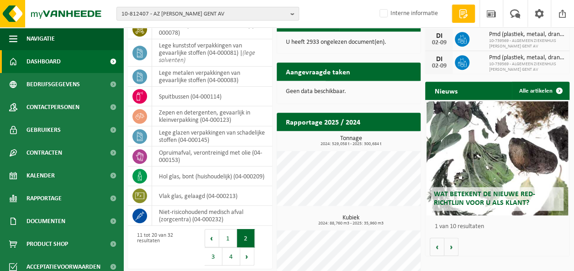
scroll to position [214, 0]
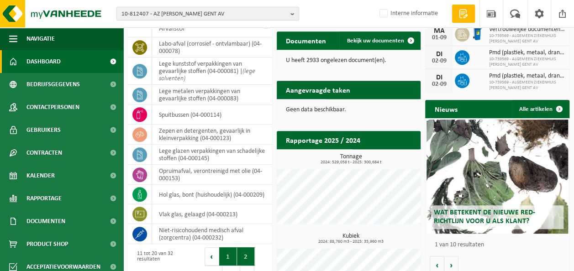
click at [228, 254] on button "1" at bounding box center [228, 257] width 18 height 18
